Goal: Information Seeking & Learning: Learn about a topic

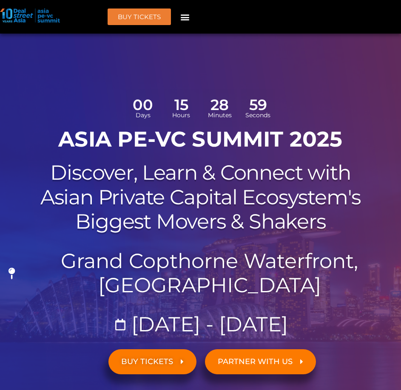
click at [188, 21] on icon "Menu Toggle" at bounding box center [184, 16] width 9 height 9
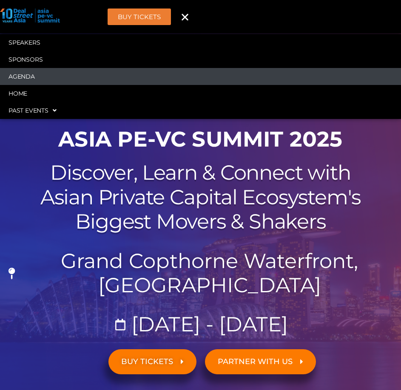
click at [19, 78] on link "Agenda" at bounding box center [200, 76] width 401 height 17
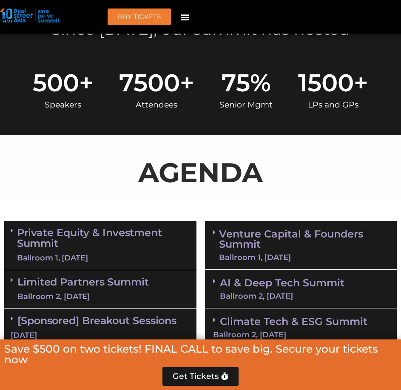
scroll to position [522, 0]
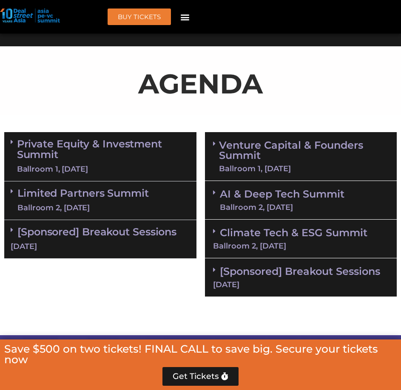
click at [96, 165] on div "Ballroom 1, [DATE]" at bounding box center [103, 169] width 173 height 11
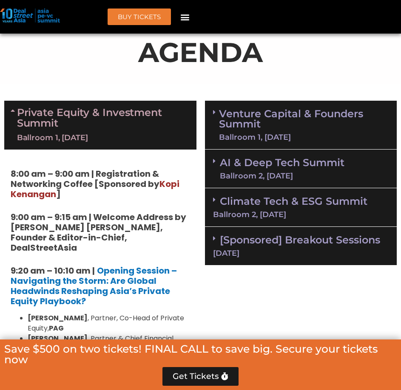
scroll to position [554, 0]
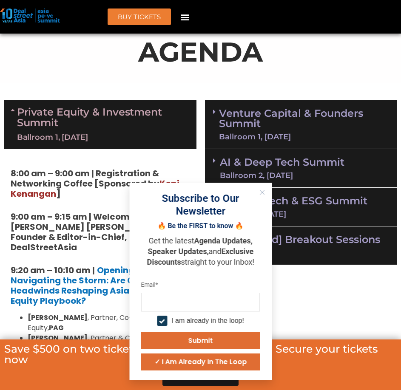
click at [264, 190] on icon "Close" at bounding box center [261, 192] width 5 height 5
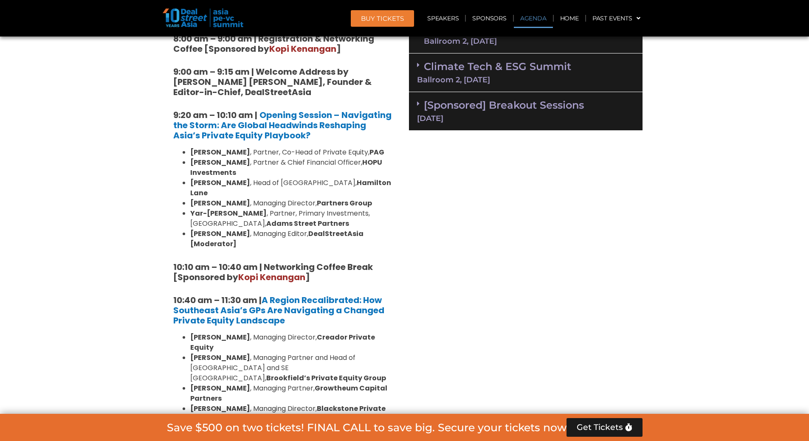
scroll to position [632, 0]
click at [258, 209] on li "[PERSON_NAME] , Partner, Primary Investments, [GEOGRAPHIC_DATA], [PERSON_NAME] …" at bounding box center [292, 219] width 204 height 20
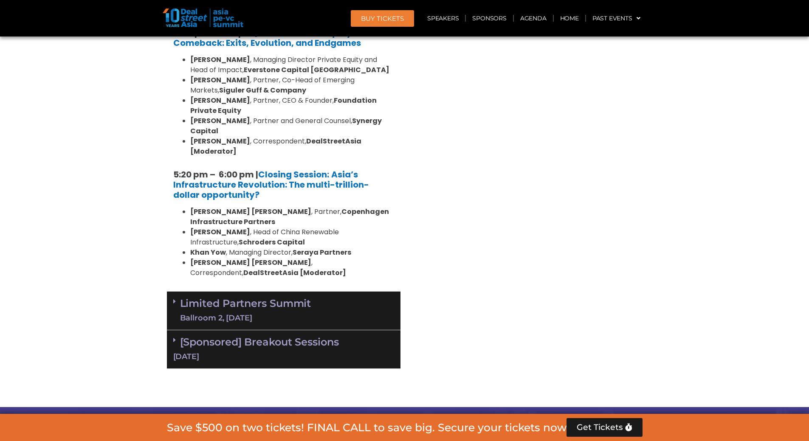
scroll to position [1717, 0]
click at [205, 298] on link "Limited Partners [GEOGRAPHIC_DATA] 2, [DATE]" at bounding box center [245, 310] width 131 height 25
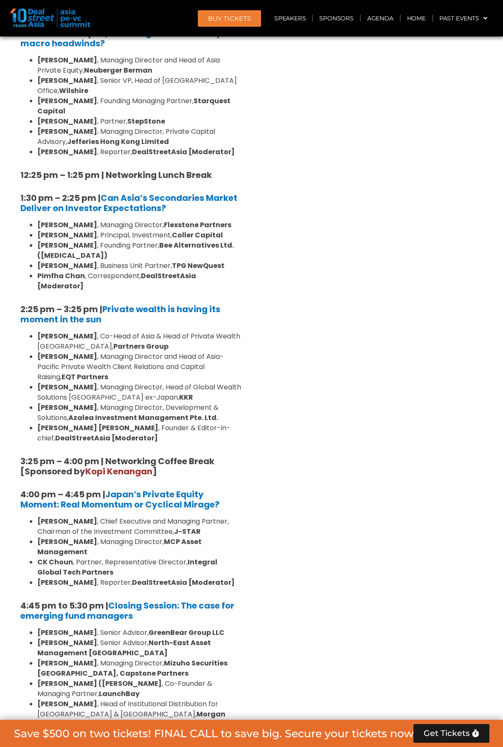
scroll to position [2224, 0]
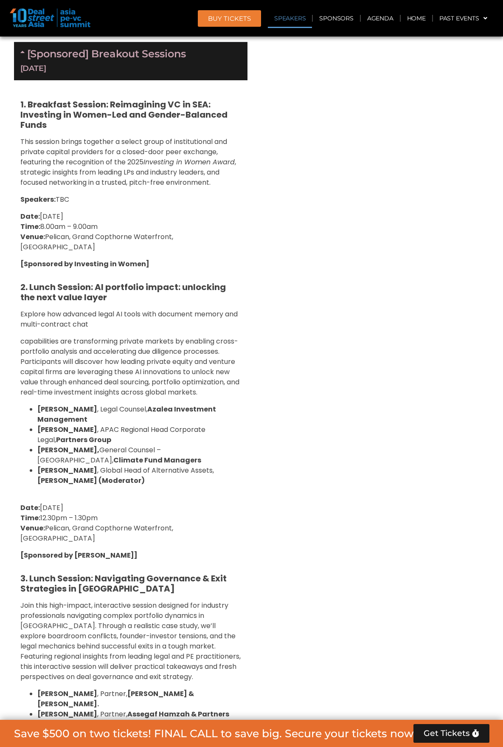
scroll to position [2967, 0]
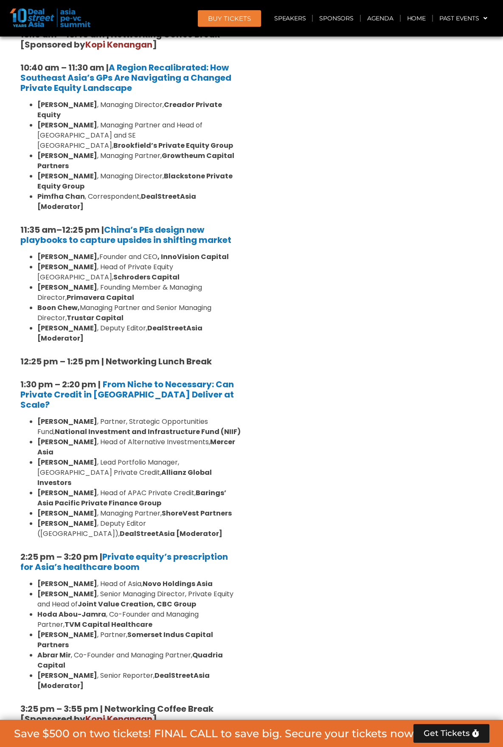
scroll to position [865, 0]
drag, startPoint x: 201, startPoint y: 467, endPoint x: 223, endPoint y: 348, distance: 121.0
click at [223, 390] on li "[PERSON_NAME] , Partner, Strategic Opportunities Fund, National Investment and …" at bounding box center [139, 427] width 204 height 20
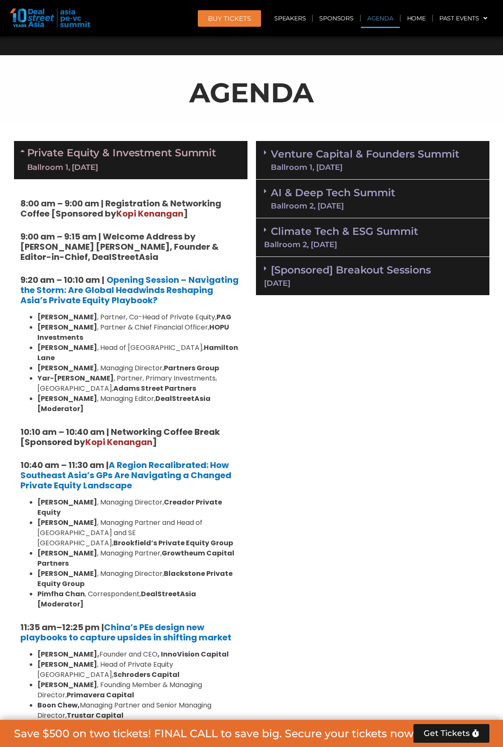
scroll to position [470, 0]
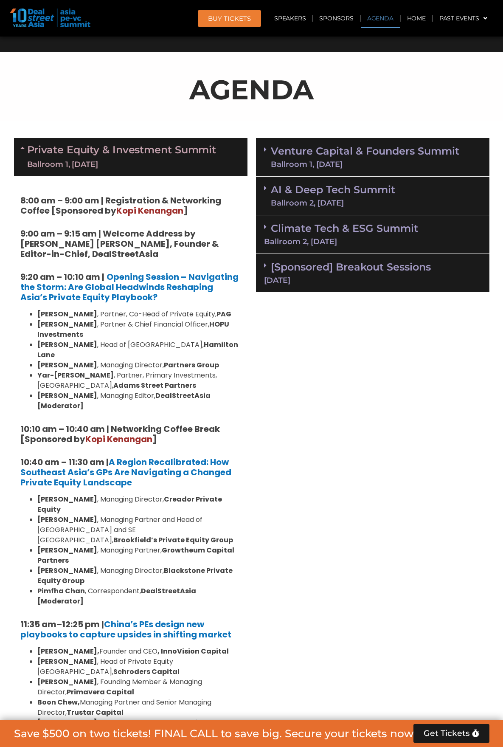
click at [182, 313] on li "[PERSON_NAME] , Partner, Co-Head of Private Equity, PAG" at bounding box center [139, 314] width 204 height 10
click at [152, 297] on h5 "9:20 am – 10:10 am | Opening Session – Navigating the Storm: Are Global Headwin…" at bounding box center [130, 287] width 221 height 31
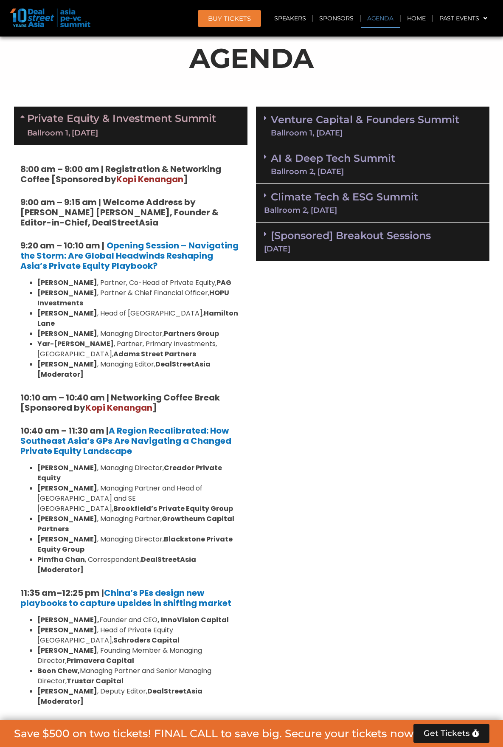
scroll to position [502, 0]
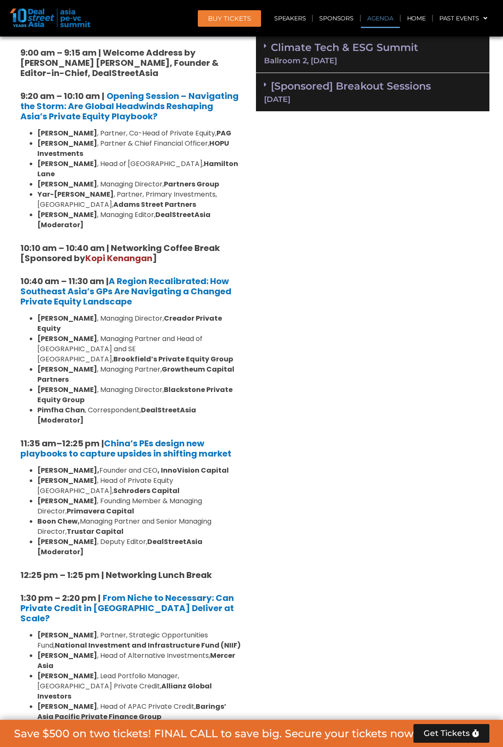
scroll to position [652, 0]
click at [168, 364] on strong "Growtheum Capital Partners" at bounding box center [135, 374] width 197 height 20
drag, startPoint x: 153, startPoint y: 336, endPoint x: 208, endPoint y: 334, distance: 55.3
click at [208, 364] on strong "Growtheum Capital Partners" at bounding box center [135, 374] width 197 height 20
click at [204, 253] on div "8:00 am – 9:00 am | Registration & Networking Coffee [Sponsored by [PERSON_NAME…" at bounding box center [131, 676] width 234 height 1362
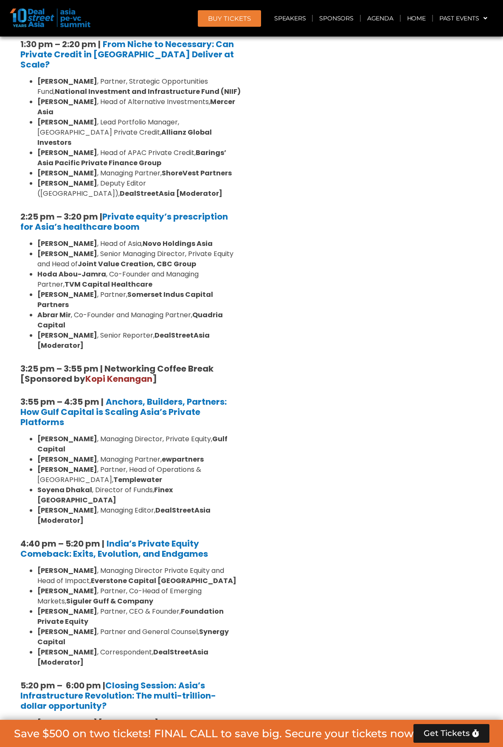
scroll to position [1468, 0]
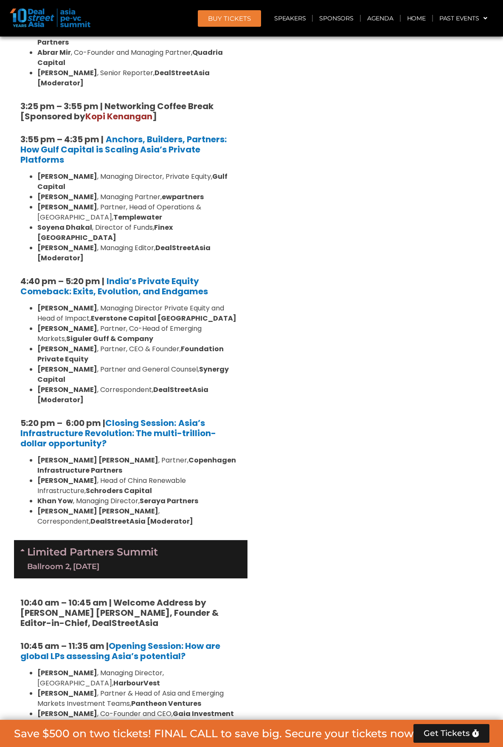
click at [198, 385] on li "[PERSON_NAME] , Correspondent, DealStreetAsia [Moderator]" at bounding box center [139, 395] width 204 height 20
click at [267, 229] on div "Venture Capital & Founders​ Summit Ballroom 1, [DATE] 8:00 am – 9:00 am | Regis…" at bounding box center [373, 754] width 242 height 3237
